Goal: Obtain resource: Download file/media

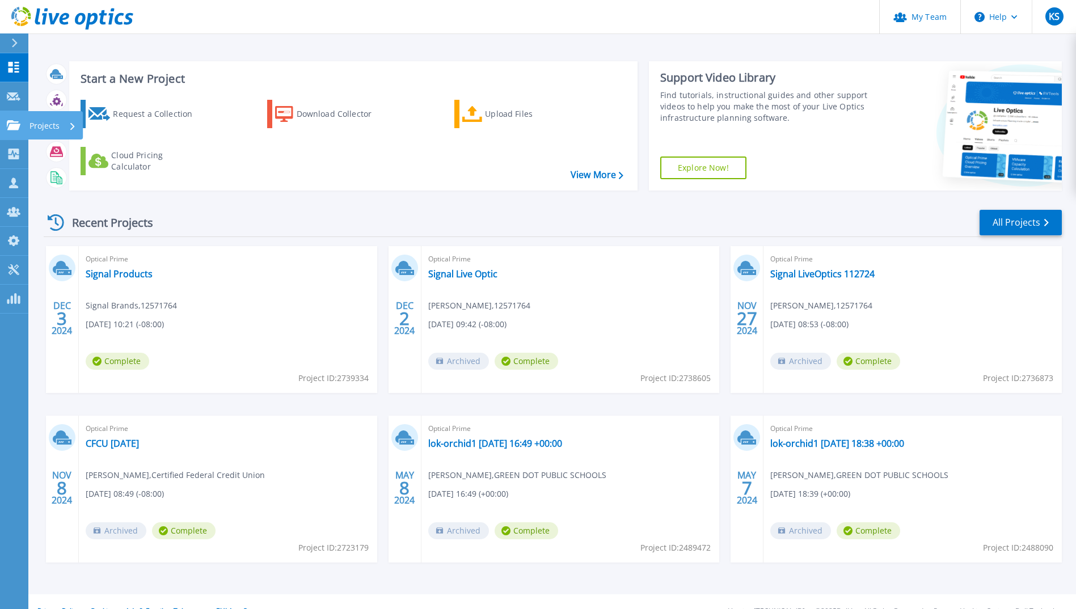
click at [19, 124] on icon at bounding box center [14, 125] width 14 height 10
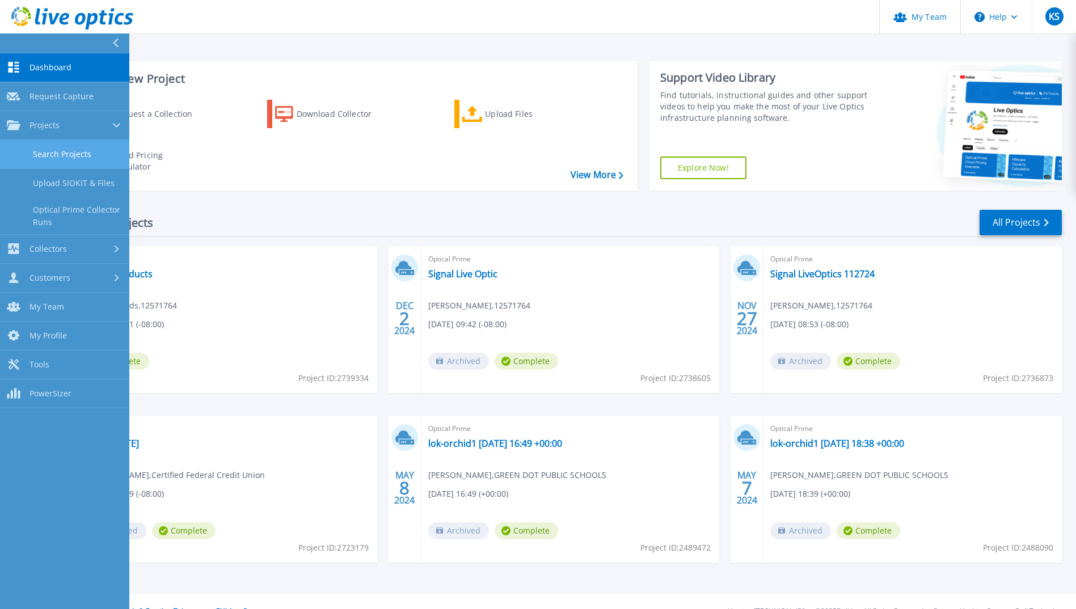
click at [60, 149] on link "Search Projects" at bounding box center [64, 154] width 129 height 29
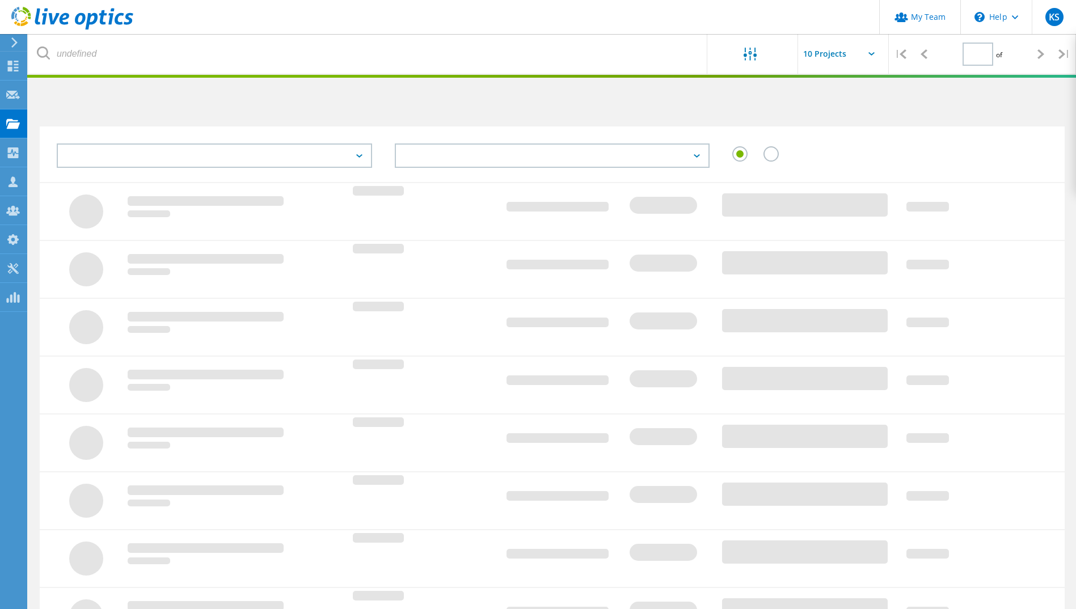
type input "1"
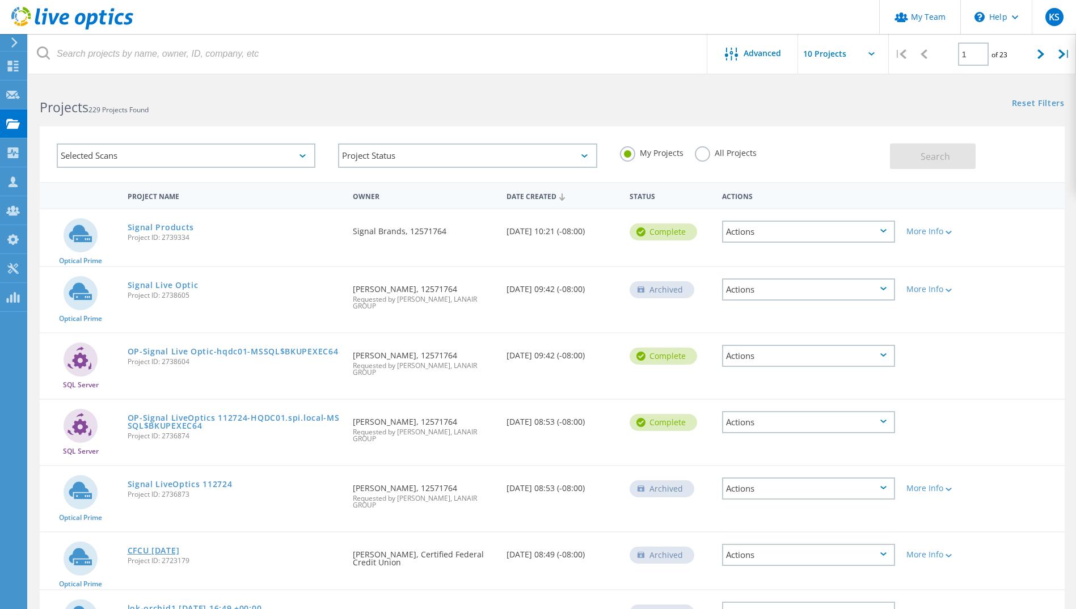
click at [153, 547] on link "CFCU [DATE]" at bounding box center [154, 551] width 52 height 8
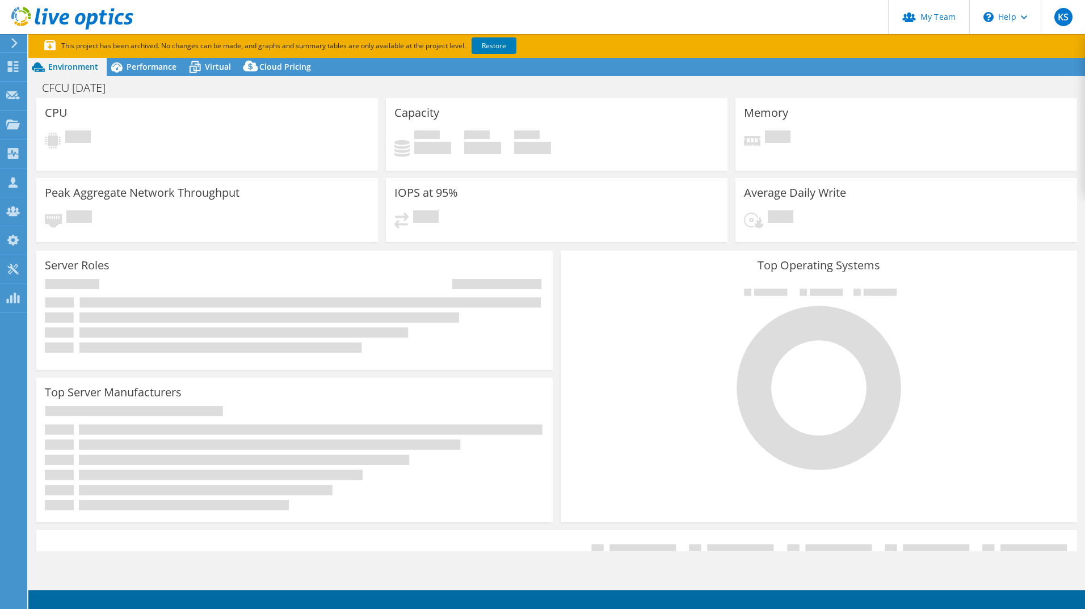
select select "USD"
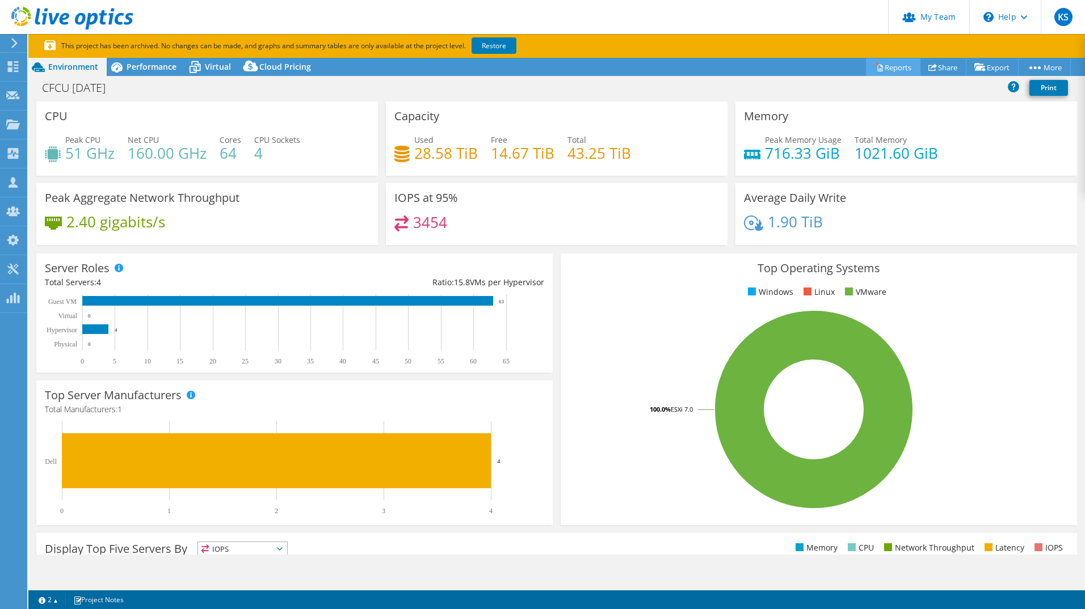
click at [891, 65] on link "Reports" at bounding box center [893, 67] width 54 height 18
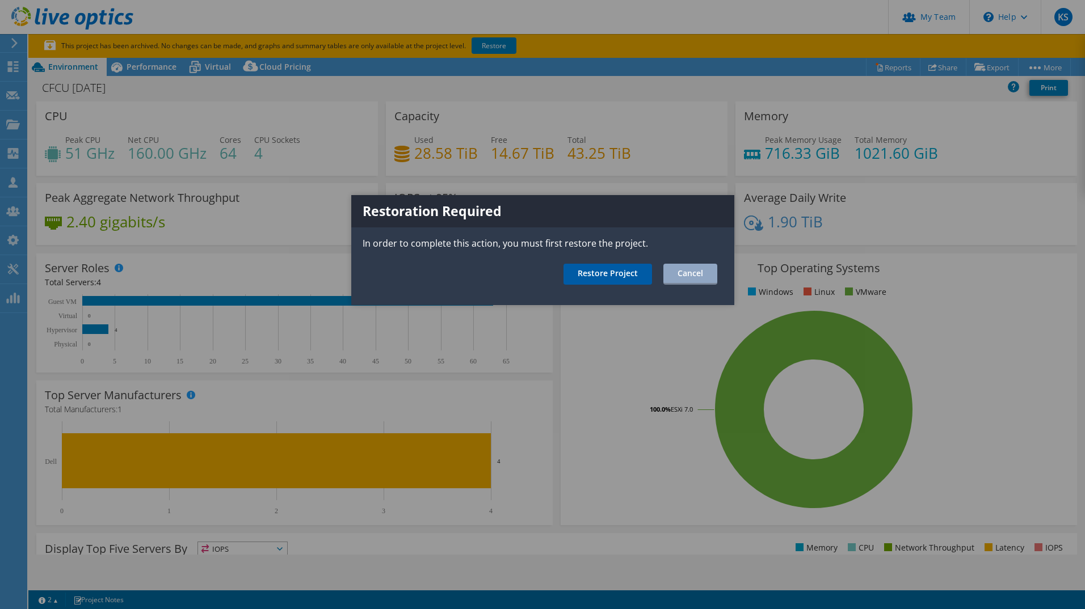
click at [633, 268] on link "Restore Project" at bounding box center [607, 274] width 89 height 21
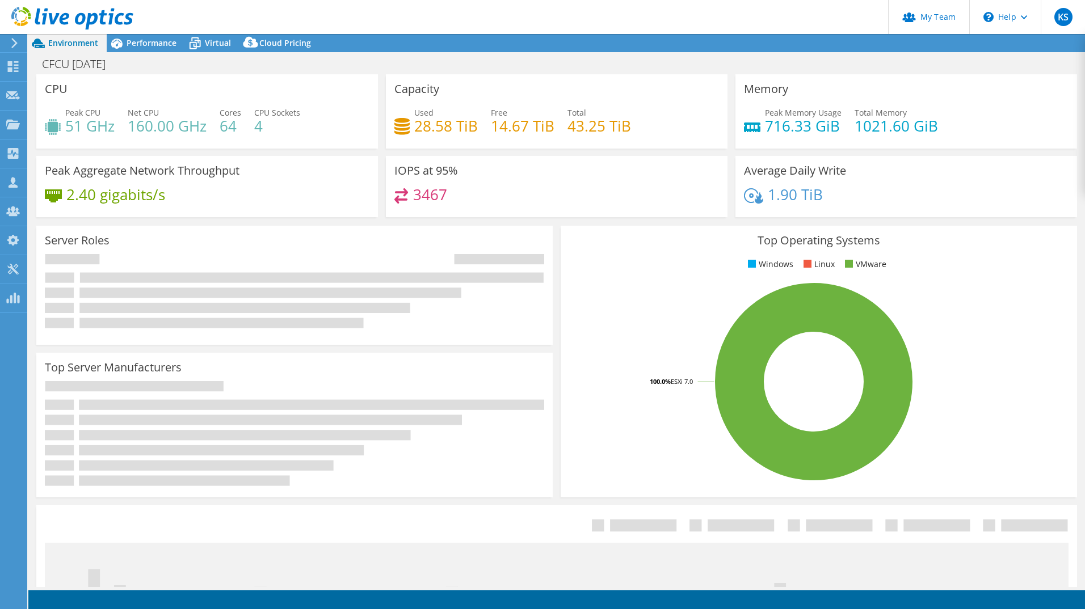
select select "USD"
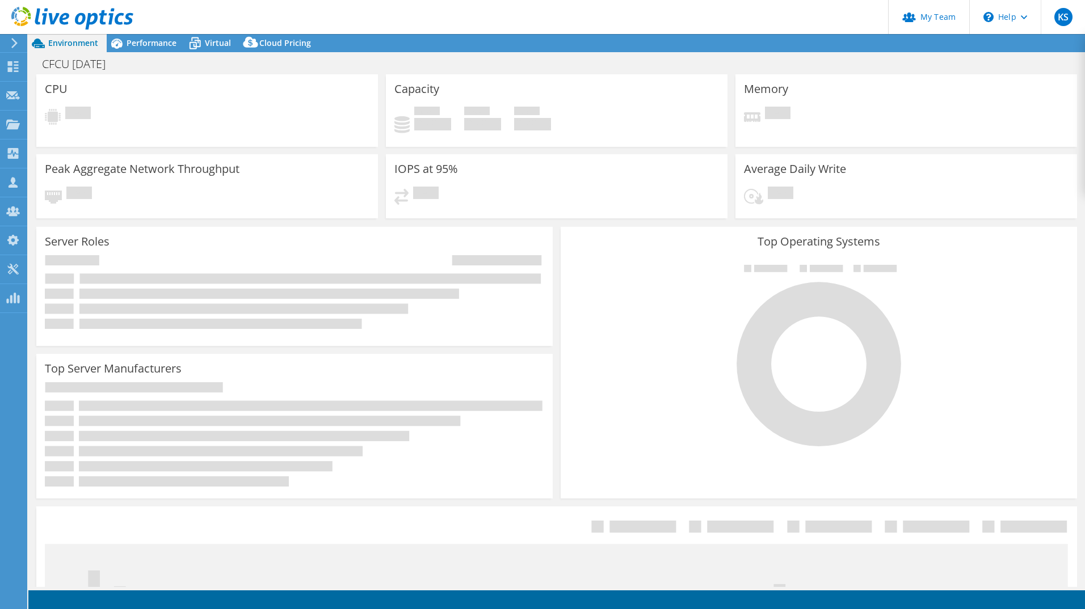
select select "USD"
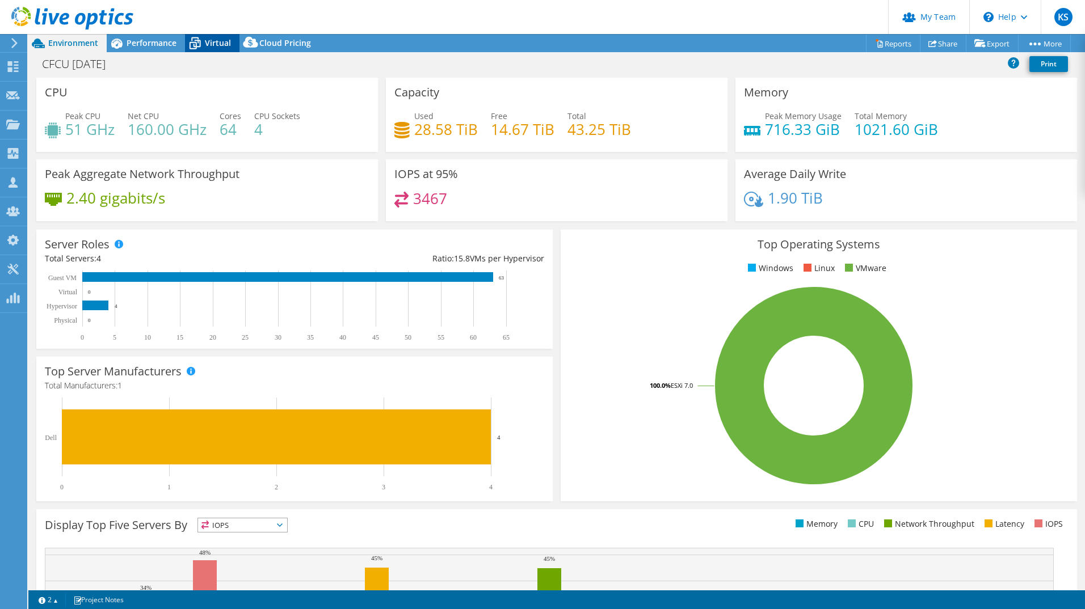
click at [198, 47] on icon at bounding box center [194, 44] width 11 height 9
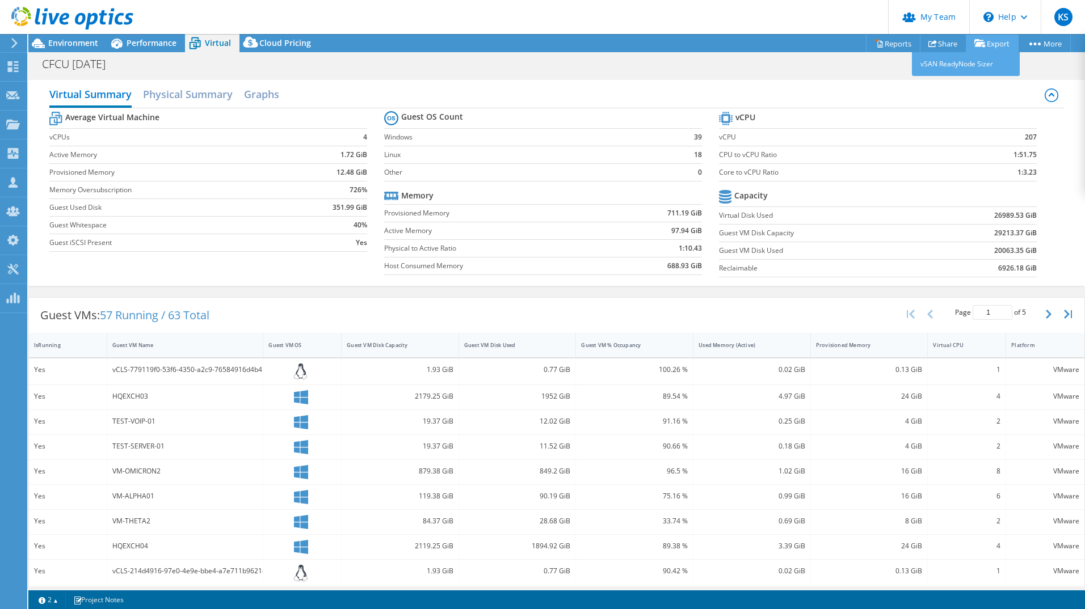
click at [975, 45] on icon at bounding box center [979, 43] width 11 height 9
click at [903, 44] on link "Reports" at bounding box center [893, 44] width 54 height 18
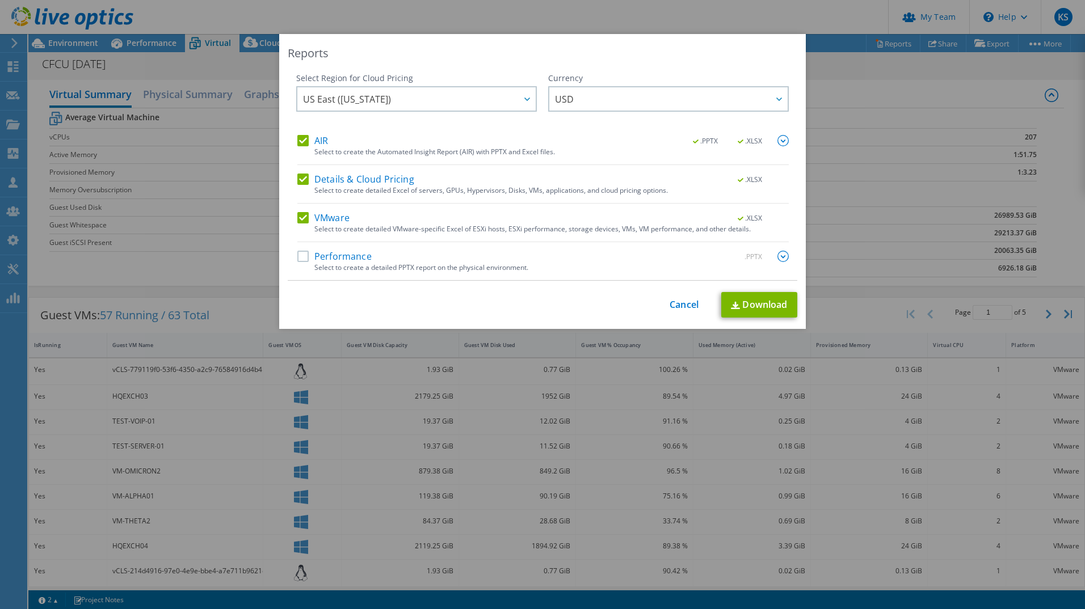
click at [302, 178] on label "Details & Cloud Pricing" at bounding box center [355, 179] width 117 height 11
click at [0, 0] on input "Details & Cloud Pricing" at bounding box center [0, 0] width 0 height 0
click at [299, 143] on label "AIR" at bounding box center [312, 140] width 31 height 11
click at [0, 0] on input "AIR" at bounding box center [0, 0] width 0 height 0
click at [744, 304] on link "Download" at bounding box center [759, 305] width 76 height 26
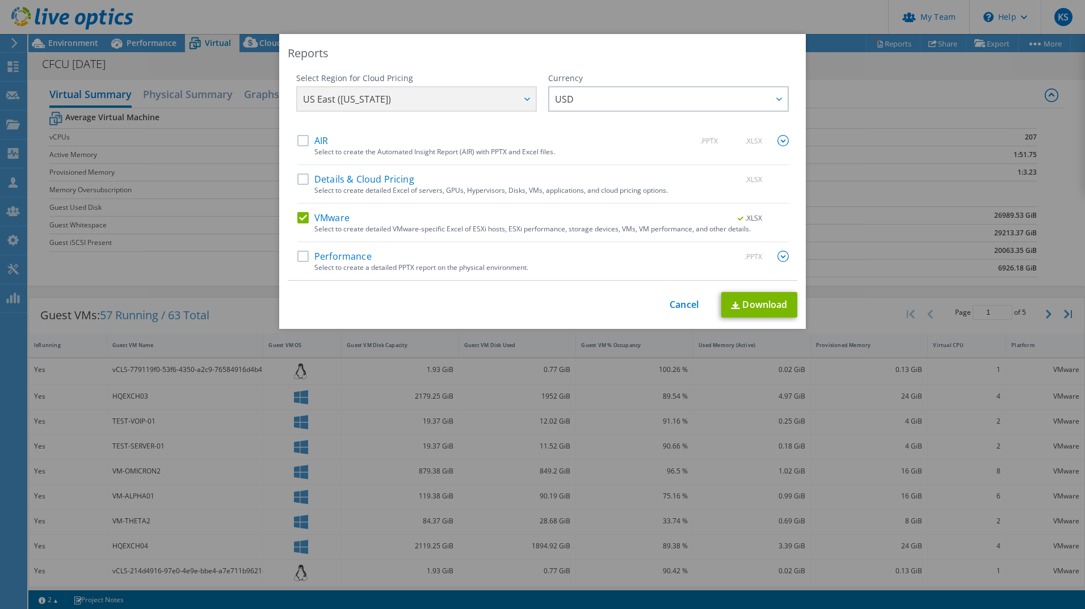
click at [677, 20] on div "Reports Select Region for Cloud Pricing Asia Pacific ([GEOGRAPHIC_DATA]) [GEOGR…" at bounding box center [542, 304] width 1085 height 609
